Goal: Download file/media

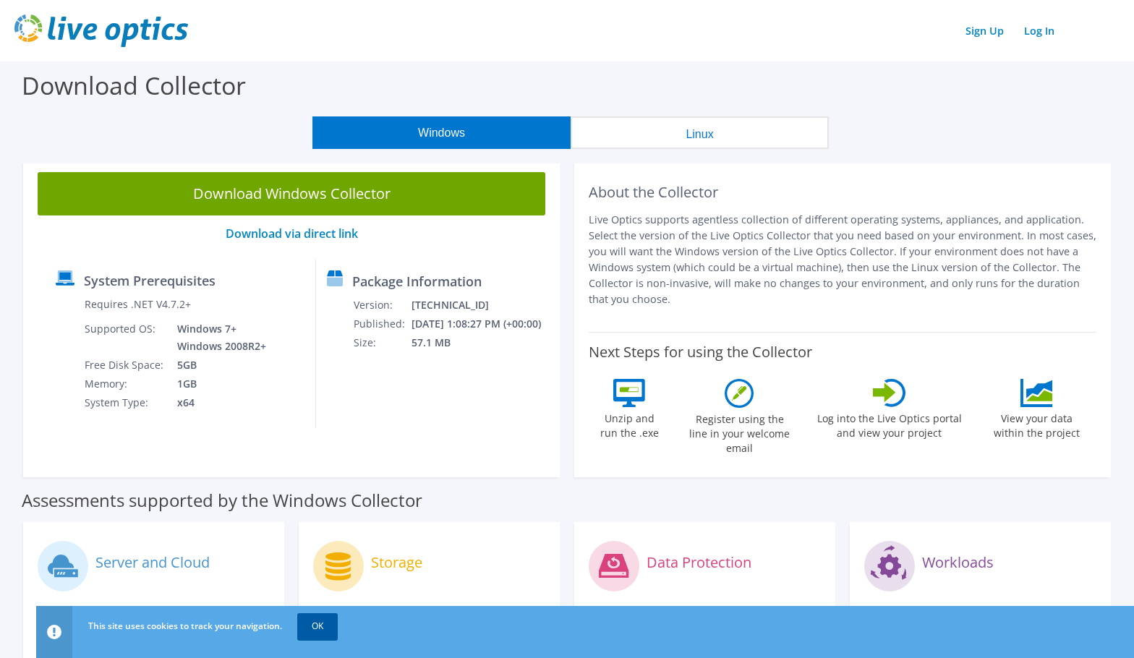
click at [326, 626] on link "OK" at bounding box center [317, 626] width 41 height 26
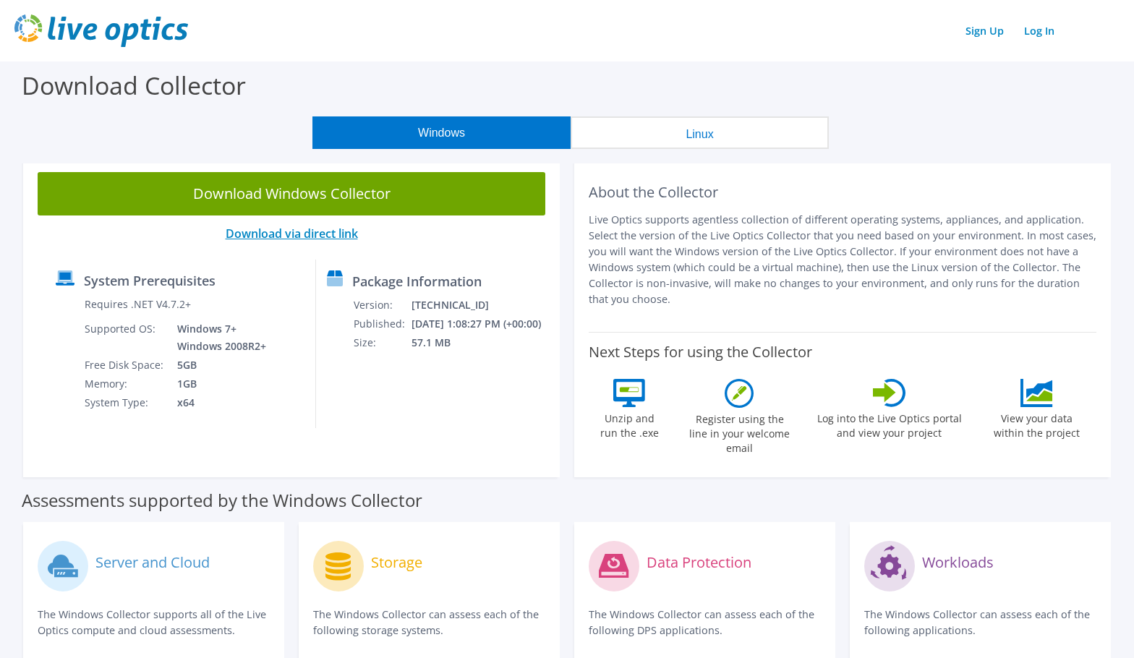
click at [289, 237] on link "Download via direct link" at bounding box center [292, 234] width 132 height 16
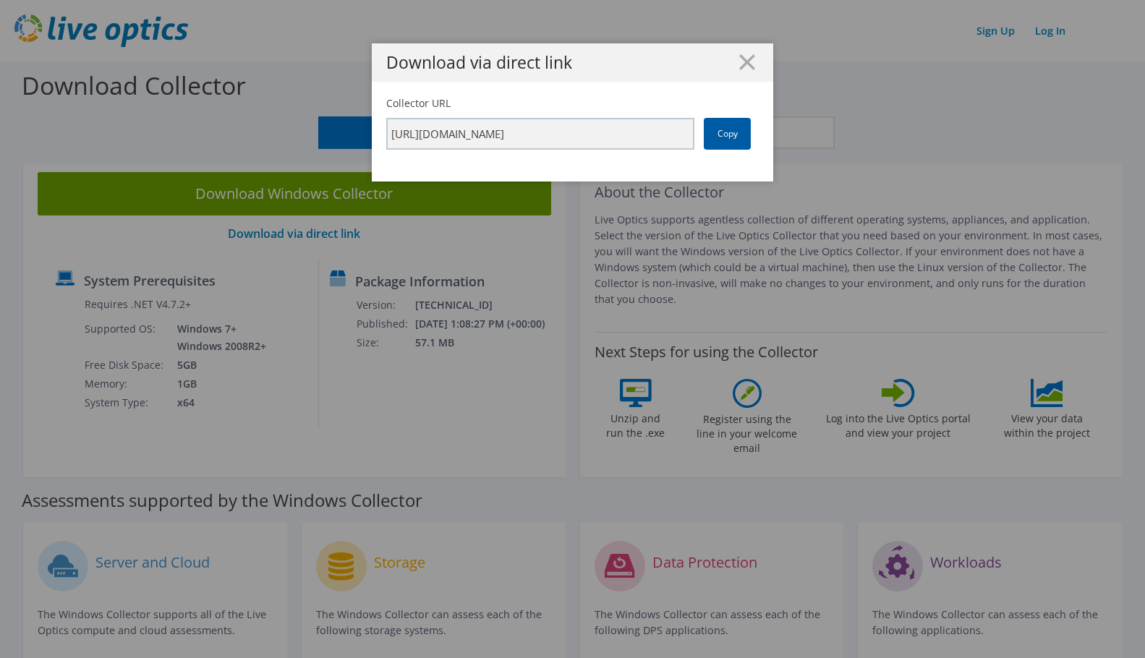
click at [723, 140] on link "Copy" at bounding box center [727, 134] width 47 height 32
click at [739, 61] on icon at bounding box center [747, 62] width 16 height 16
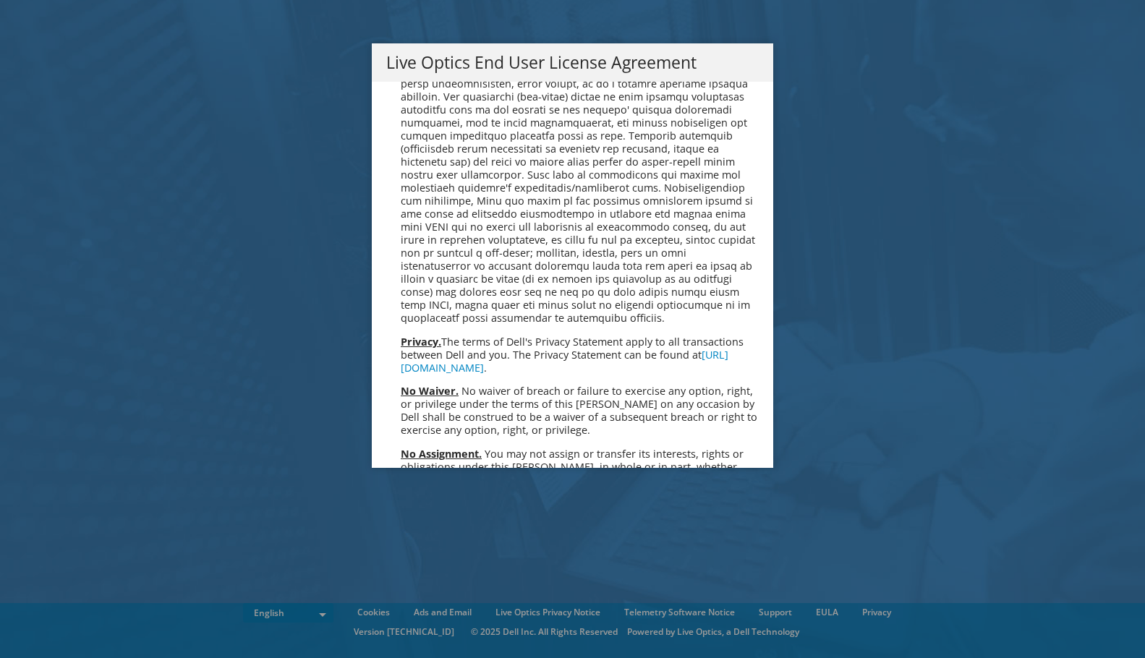
scroll to position [5471, 0]
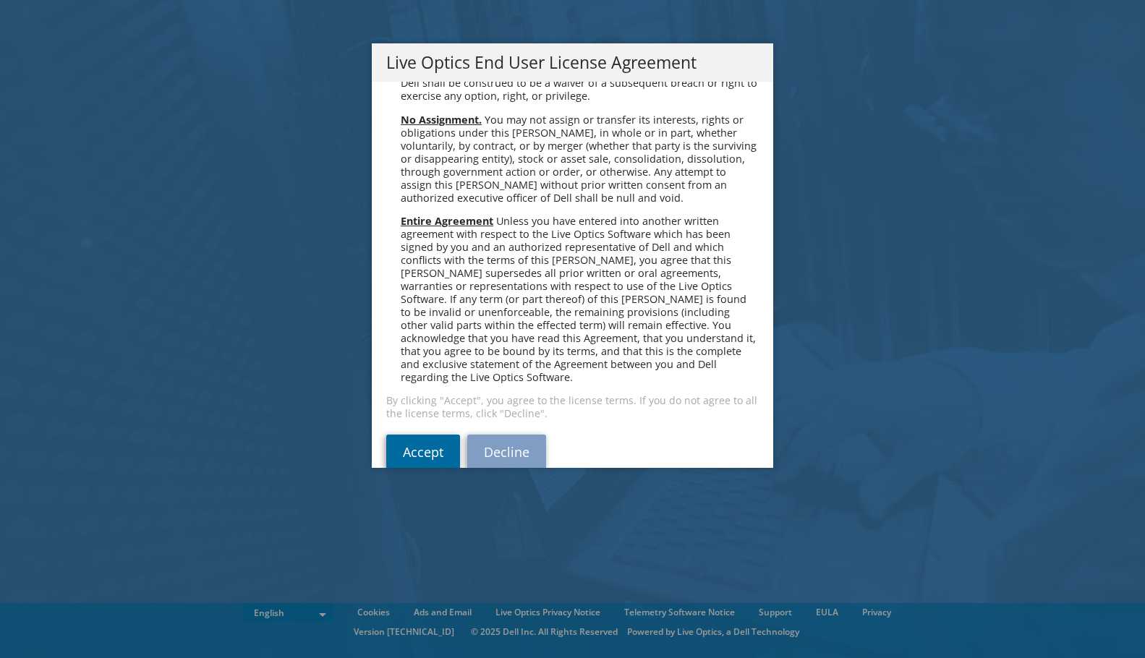
click at [412, 435] on link "Accept" at bounding box center [423, 452] width 74 height 35
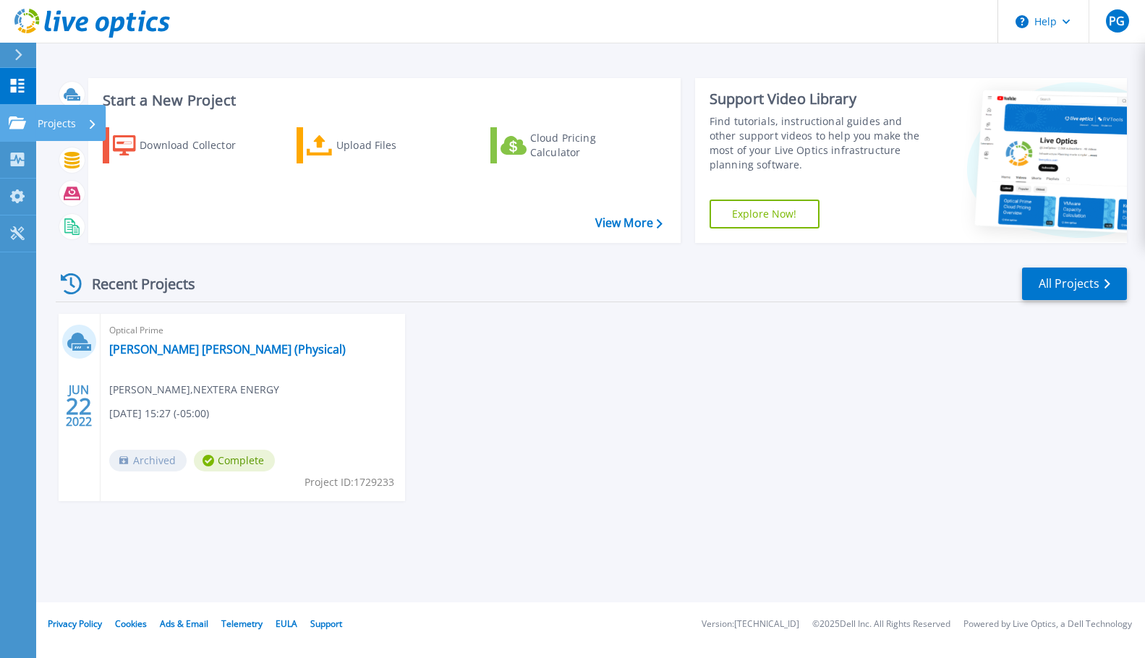
click at [78, 122] on div "Projects" at bounding box center [67, 124] width 59 height 38
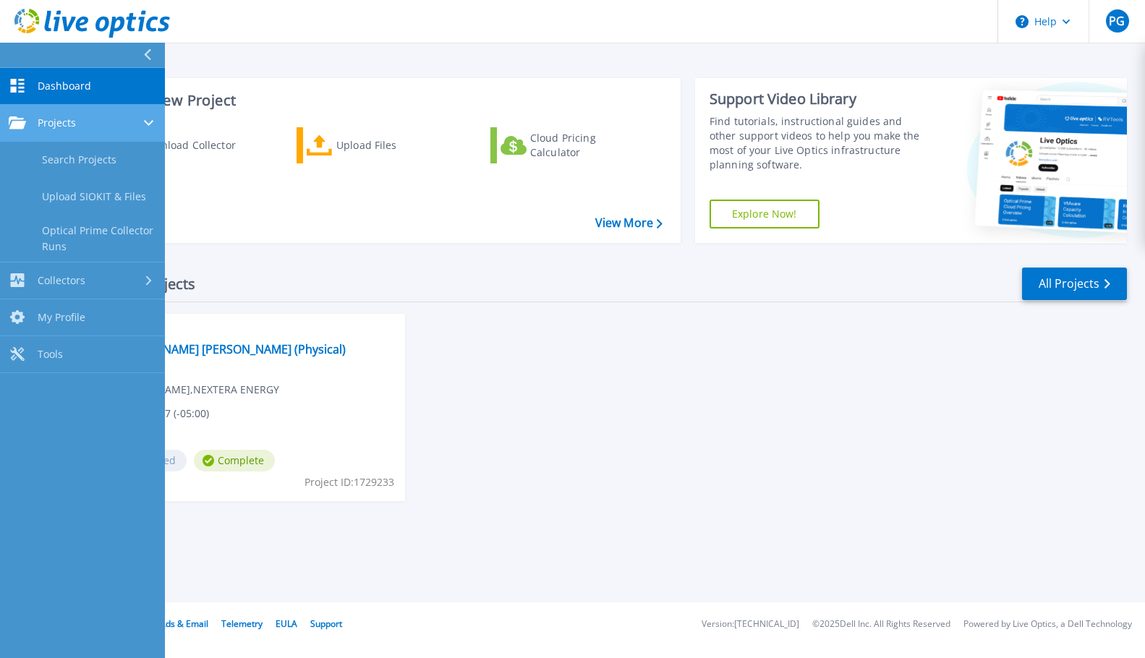
click at [143, 118] on div "Projects" at bounding box center [83, 122] width 148 height 13
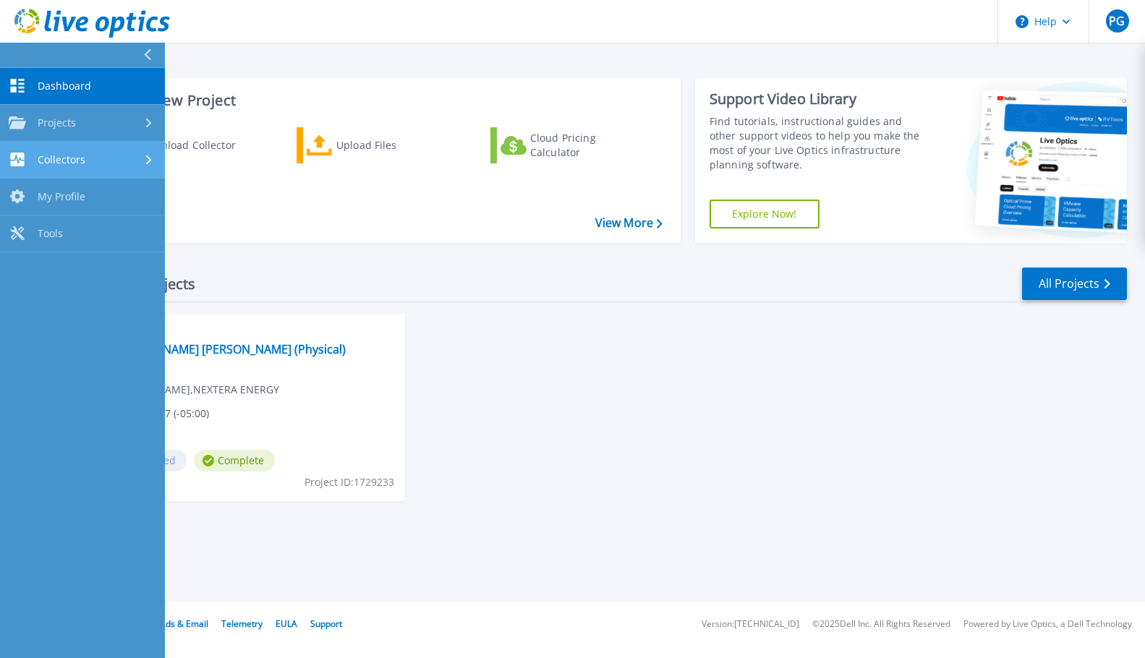
click at [62, 160] on span "Collectors" at bounding box center [62, 159] width 48 height 13
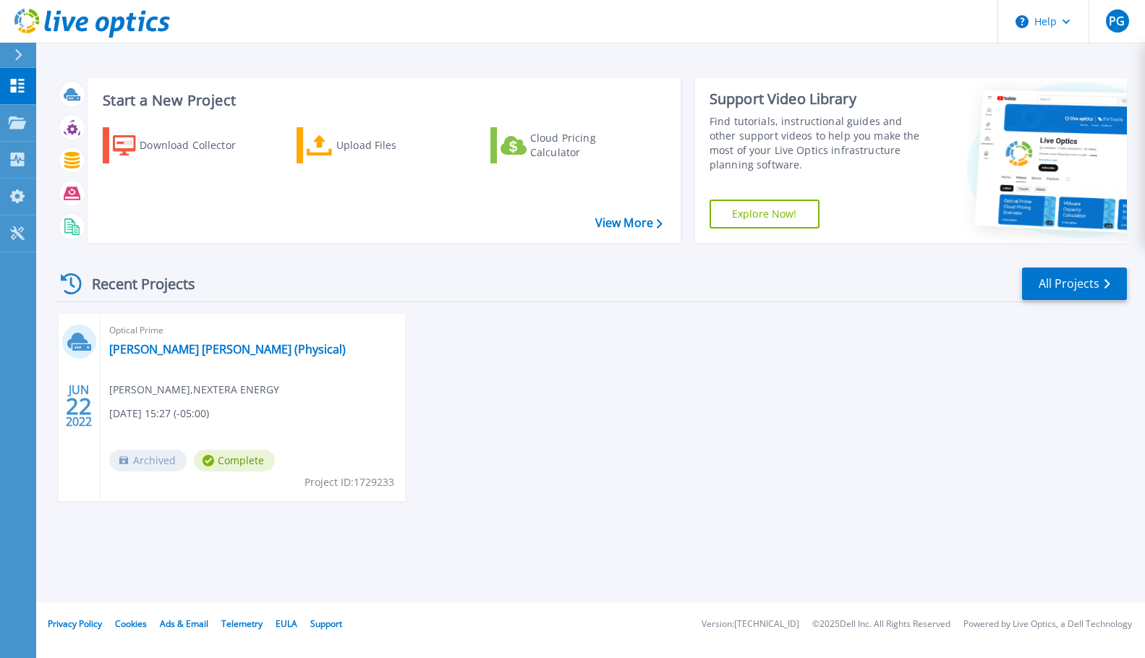
click at [630, 338] on div "JUN 22 2022 Optical Prime NEER Duane Arnold (Physical) Paul Greenwood , NEXTERA…" at bounding box center [585, 422] width 1083 height 216
